Goal: Task Accomplishment & Management: Manage account settings

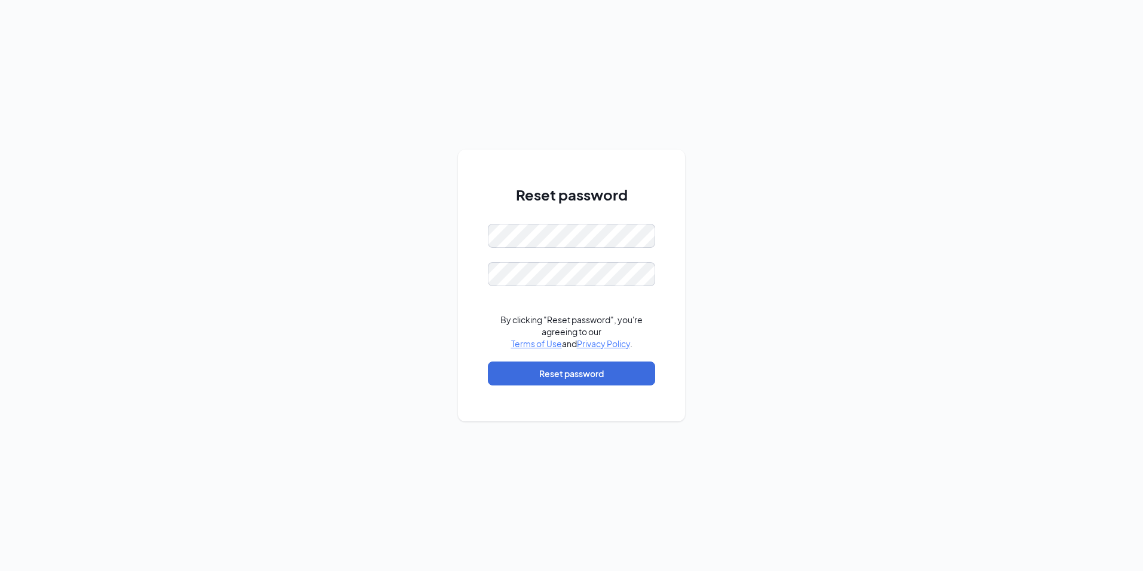
drag, startPoint x: 917, startPoint y: 241, endPoint x: 774, endPoint y: 245, distance: 143.0
click at [917, 241] on div "Reset password By clicking "Reset password", you're agreeing to our Terms of Us…" at bounding box center [571, 285] width 1143 height 571
click at [356, 230] on div "Reset password Password must be at least 16 characters By clicking "Reset passw…" at bounding box center [571, 285] width 1143 height 571
click at [782, 317] on div "Reset password Passwords do not match By clicking "Reset password", you're agre…" at bounding box center [571, 285] width 1143 height 571
click at [565, 298] on div "Passwords do not match" at bounding box center [571, 292] width 167 height 13
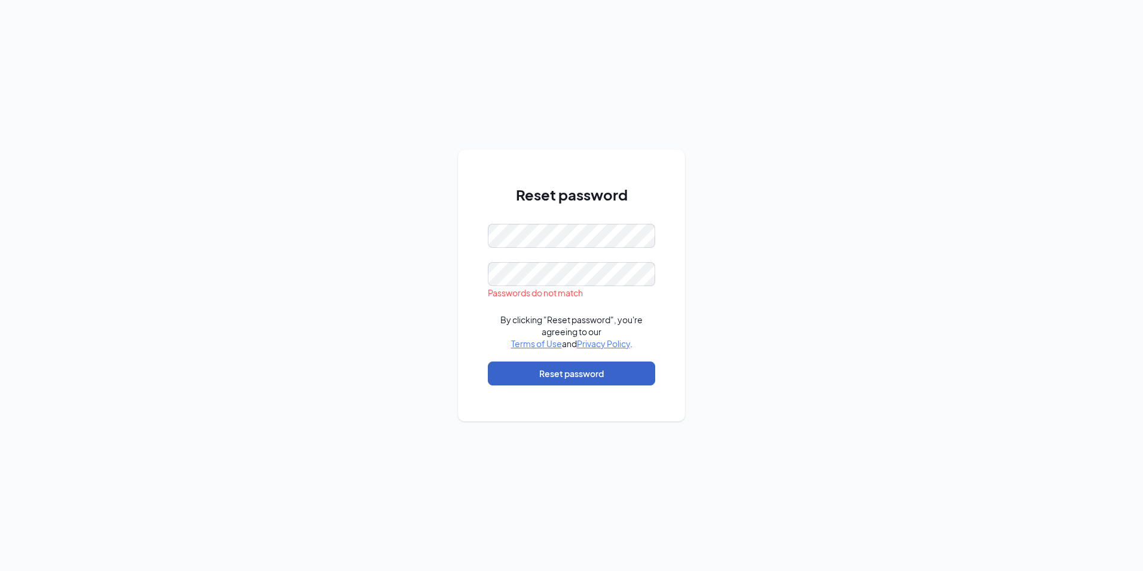
click at [544, 370] on button "Reset password" at bounding box center [571, 373] width 167 height 24
click at [580, 263] on form "Passwords do not match By clicking "Reset password", you're agreeing to our Ter…" at bounding box center [571, 310] width 167 height 173
drag, startPoint x: 583, startPoint y: 261, endPoint x: 384, endPoint y: 289, distance: 201.0
click at [384, 289] on div "Reset password Passwords do not match By clicking "Reset password", you're agre…" at bounding box center [571, 285] width 1143 height 571
click at [402, 240] on div "Reset password Passwords do not match By clicking "Reset password", you're agre…" at bounding box center [571, 285] width 1143 height 571
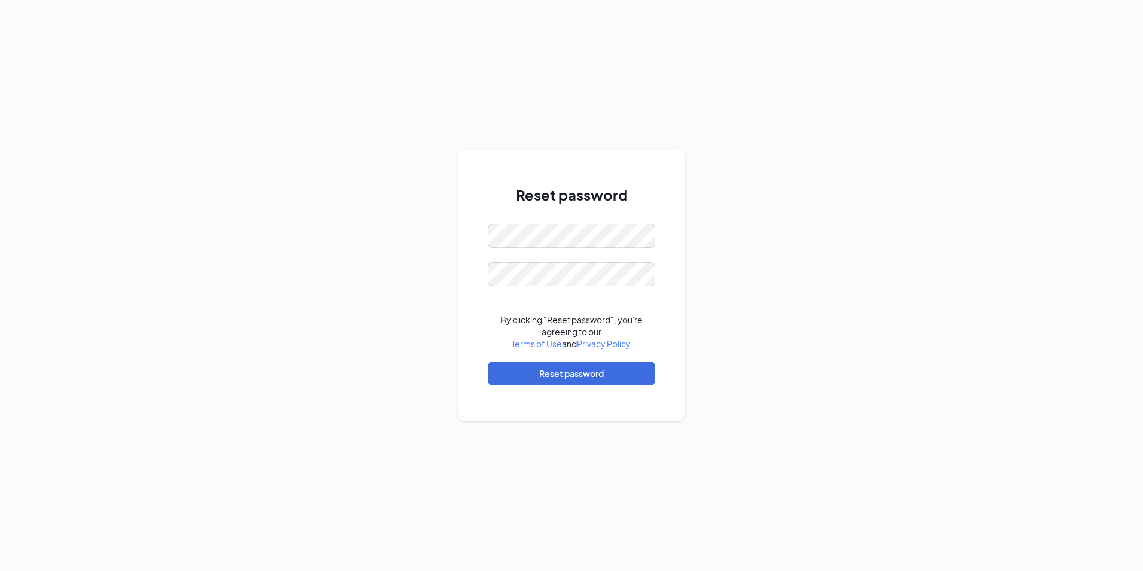
drag, startPoint x: 1094, startPoint y: 106, endPoint x: 1072, endPoint y: 125, distance: 28.9
click at [1094, 106] on div "Reset password By clicking "Reset password", you're agreeing to our Terms of Us…" at bounding box center [571, 285] width 1143 height 571
click at [623, 379] on button "Reset password" at bounding box center [571, 373] width 167 height 24
